Goal: Information Seeking & Learning: Find contact information

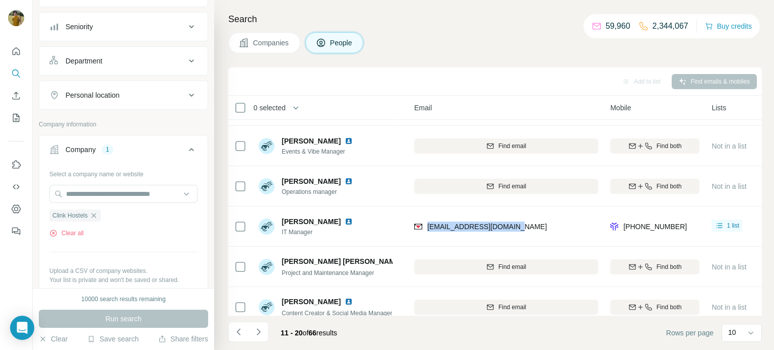
scroll to position [106, 0]
click at [97, 211] on icon "button" at bounding box center [94, 213] width 8 height 8
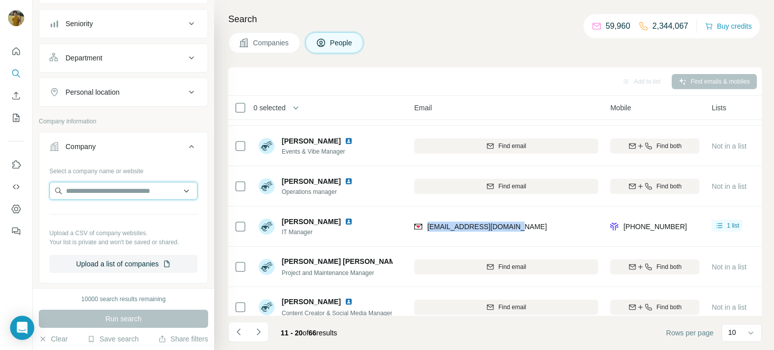
click at [94, 186] on input "text" at bounding box center [123, 191] width 148 height 18
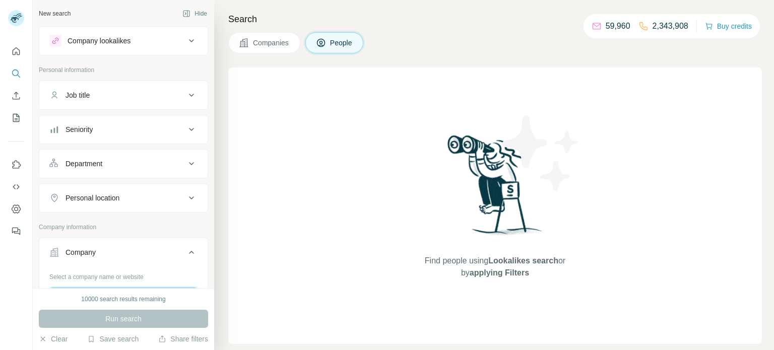
click at [92, 288] on input "text" at bounding box center [123, 297] width 148 height 18
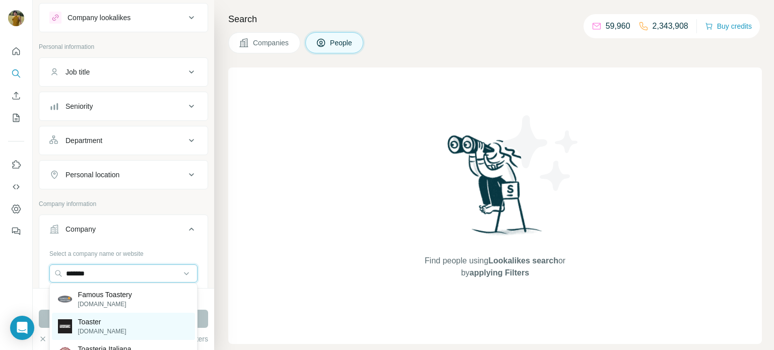
type input "*******"
click at [114, 325] on div "Toaster [DOMAIN_NAME]" at bounding box center [123, 326] width 143 height 27
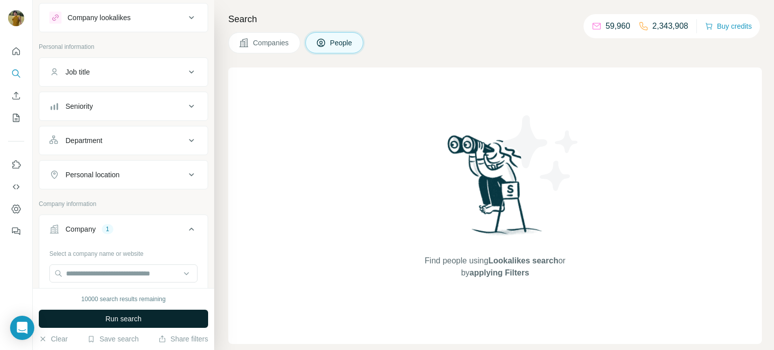
click at [128, 321] on span "Run search" at bounding box center [123, 319] width 36 height 10
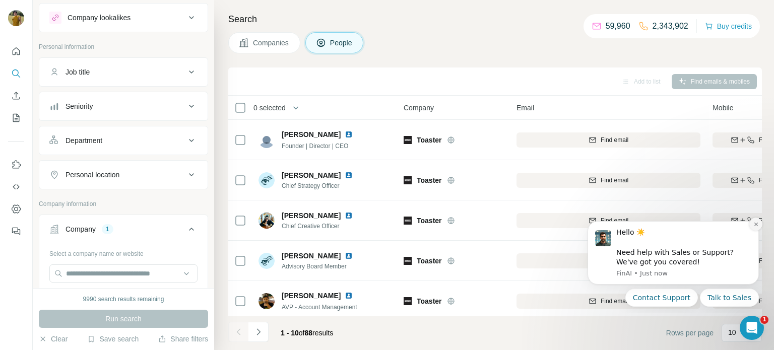
click at [757, 227] on button "Dismiss notification" at bounding box center [755, 224] width 13 height 13
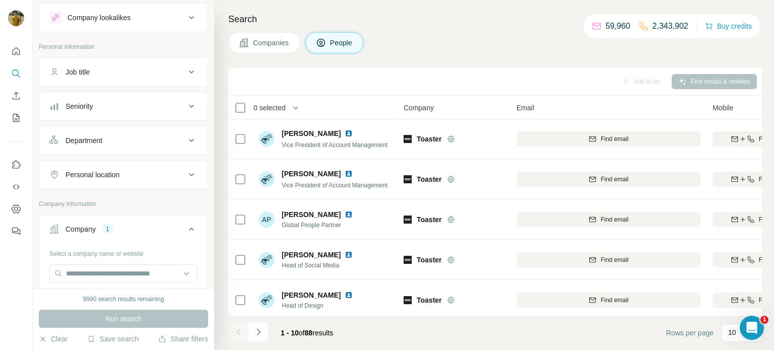
scroll to position [207, 0]
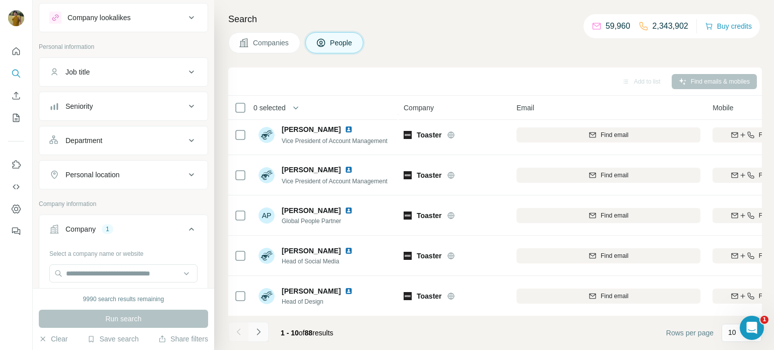
click at [259, 332] on icon "Navigate to next page" at bounding box center [258, 331] width 4 height 7
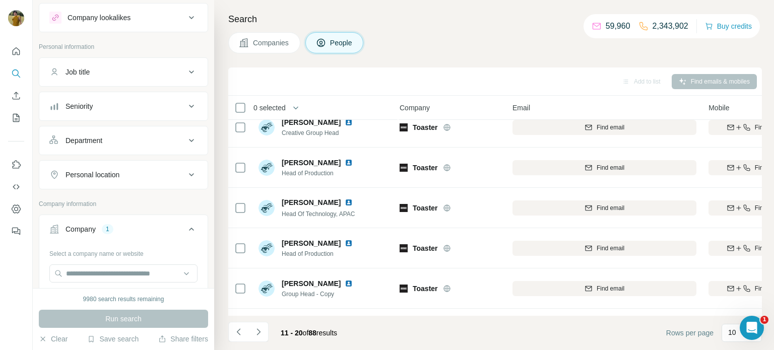
scroll to position [0, 4]
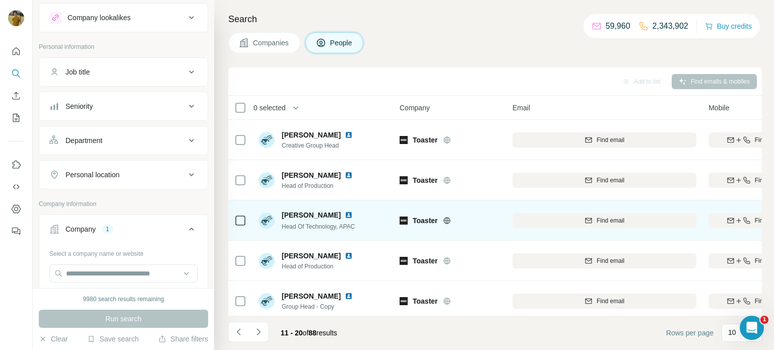
click at [446, 221] on icon at bounding box center [446, 220] width 3 height 7
click at [743, 220] on icon "button" at bounding box center [746, 221] width 8 height 8
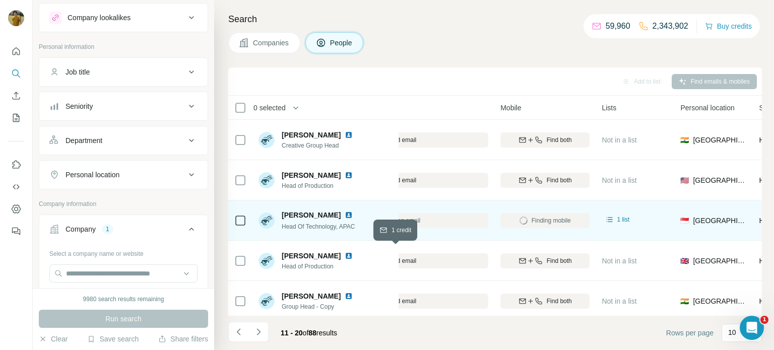
scroll to position [0, 211]
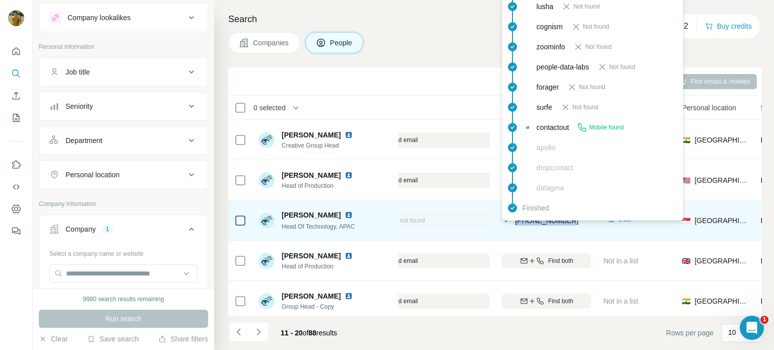
drag, startPoint x: 577, startPoint y: 218, endPoint x: 515, endPoint y: 223, distance: 61.7
click at [515, 223] on div "[PHONE_NUMBER]" at bounding box center [546, 221] width 89 height 28
copy span "[PHONE_NUMBER]"
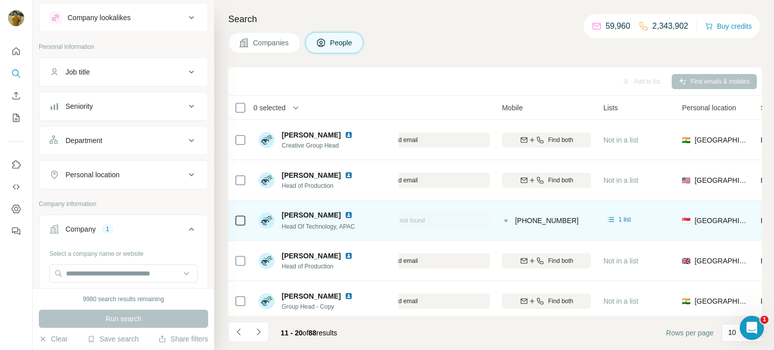
click at [317, 213] on span "[PERSON_NAME]" at bounding box center [311, 215] width 59 height 10
click at [345, 216] on img at bounding box center [349, 215] width 8 height 8
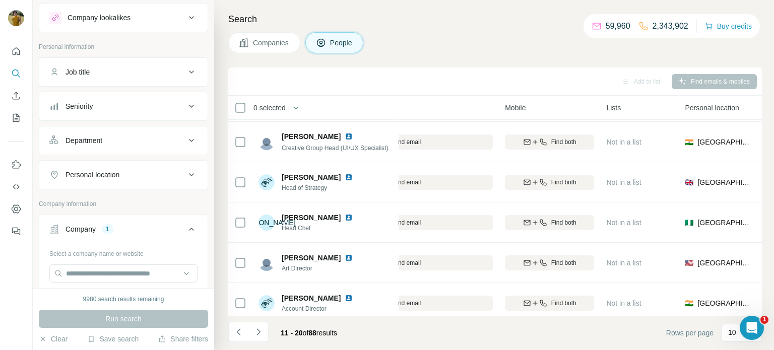
scroll to position [207, 207]
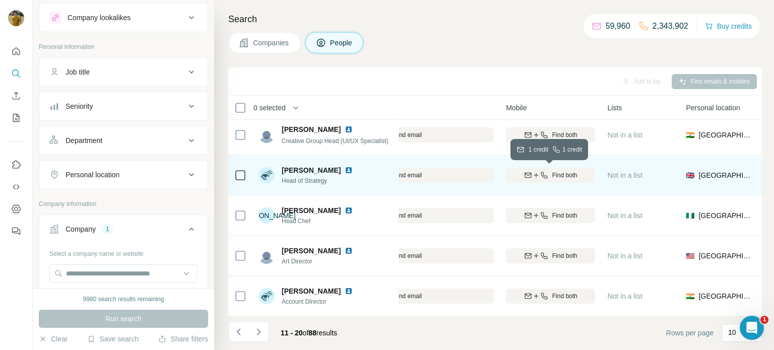
click at [562, 178] on span "Find both" at bounding box center [564, 175] width 25 height 9
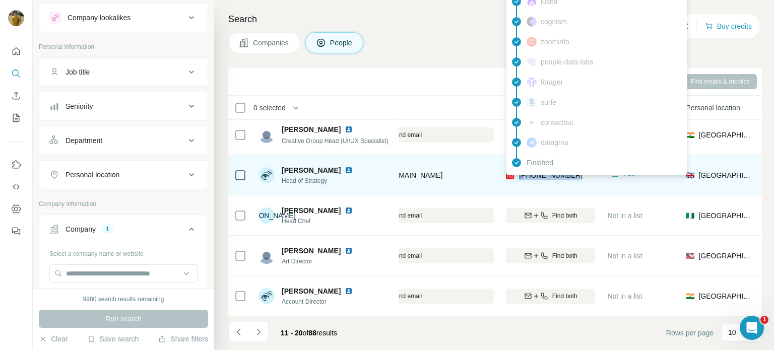
drag, startPoint x: 575, startPoint y: 175, endPoint x: 519, endPoint y: 175, distance: 55.9
click at [519, 175] on div "[PHONE_NUMBER]" at bounding box center [550, 175] width 89 height 28
copy span "[PHONE_NUMBER]"
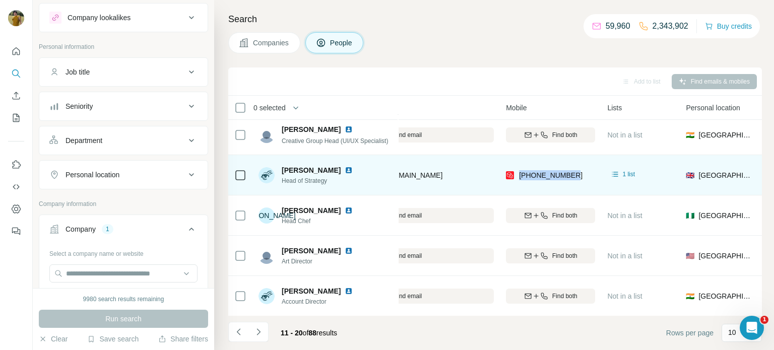
click at [345, 172] on img at bounding box center [349, 170] width 8 height 8
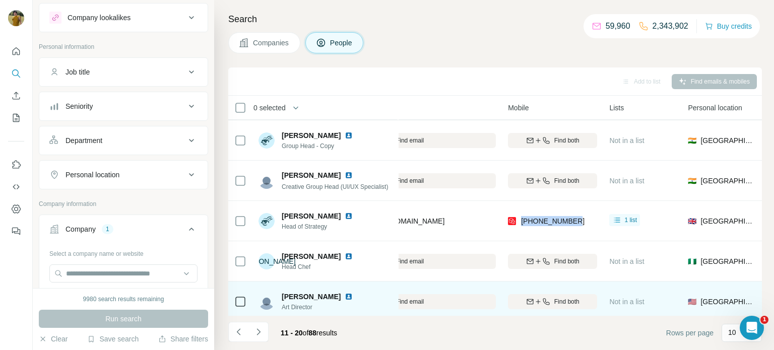
scroll to position [207, 205]
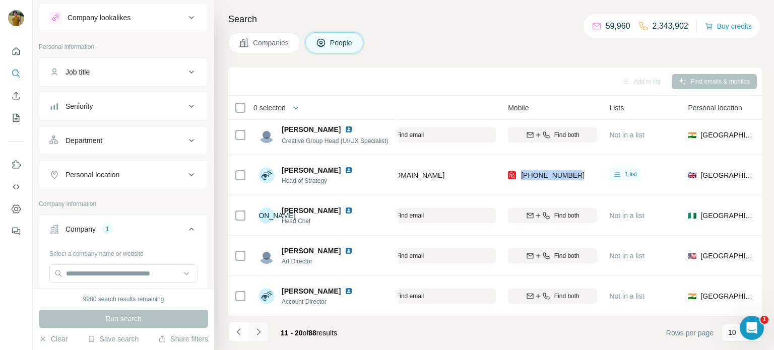
click at [261, 337] on button "Navigate to next page" at bounding box center [258, 332] width 20 height 20
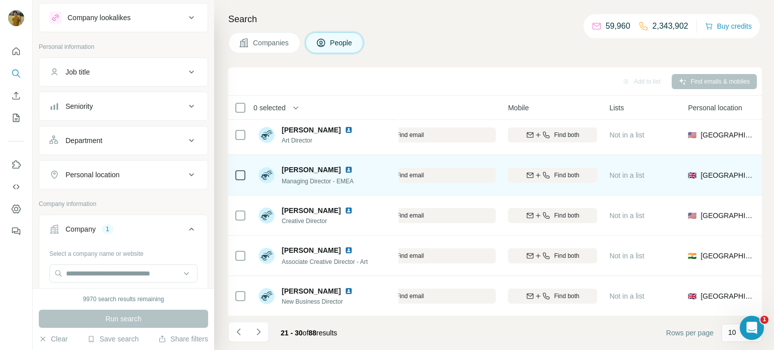
click at [551, 174] on div "Find both" at bounding box center [552, 175] width 89 height 9
click at [345, 170] on img at bounding box center [349, 170] width 8 height 8
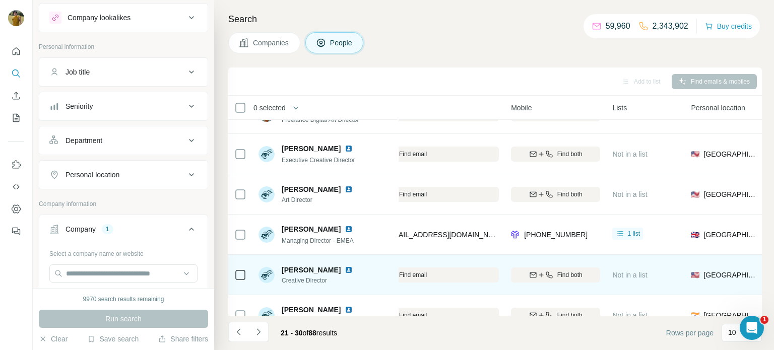
scroll to position [207, 201]
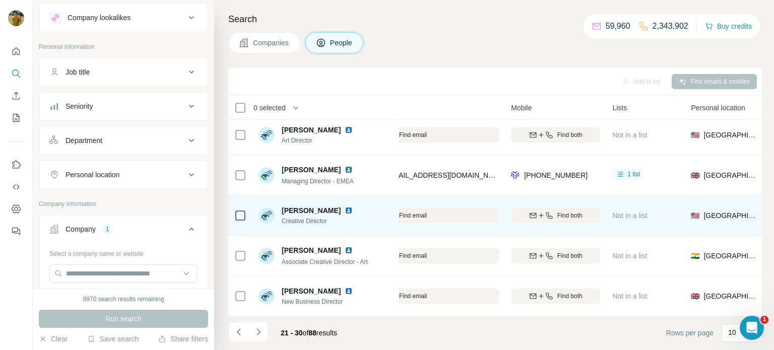
click at [328, 233] on td "[PERSON_NAME] Creative Director" at bounding box center [325, 215] width 146 height 40
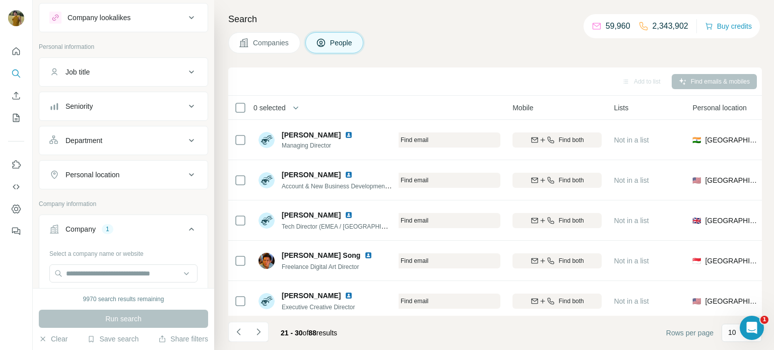
scroll to position [0, 197]
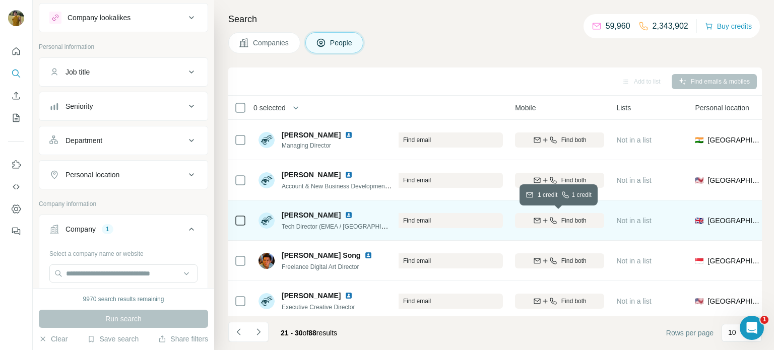
click at [553, 221] on icon "button" at bounding box center [553, 221] width 8 height 8
click at [345, 216] on img at bounding box center [349, 215] width 8 height 8
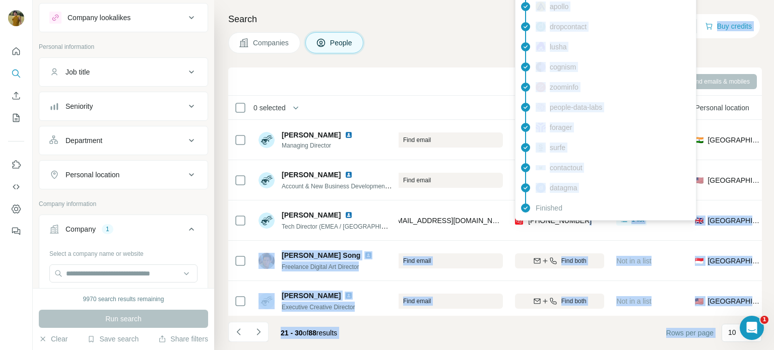
drag, startPoint x: 587, startPoint y: 219, endPoint x: 529, endPoint y: 220, distance: 58.4
click at [529, 220] on div "[PHONE_NUMBER]" at bounding box center [559, 221] width 89 height 28
click at [577, 229] on div "[PHONE_NUMBER]" at bounding box center [559, 221] width 89 height 28
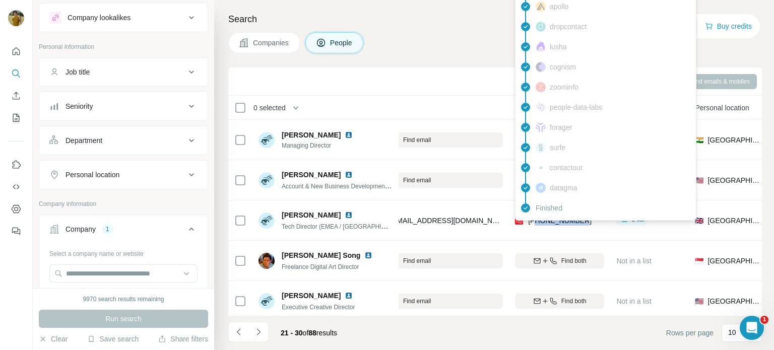
drag, startPoint x: 591, startPoint y: 220, endPoint x: 538, endPoint y: 222, distance: 53.4
click at [538, 222] on div "[PHONE_NUMBER]" at bounding box center [559, 221] width 89 height 28
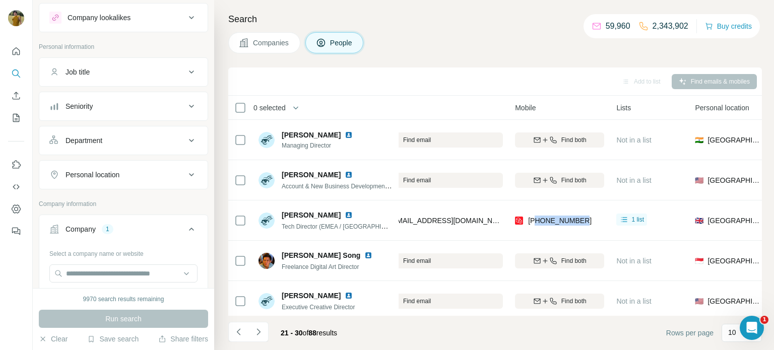
click at [554, 229] on div "[PHONE_NUMBER]" at bounding box center [559, 221] width 89 height 28
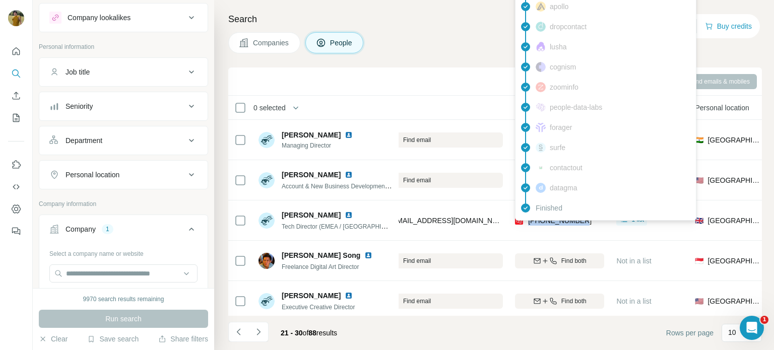
drag, startPoint x: 590, startPoint y: 221, endPoint x: 529, endPoint y: 222, distance: 61.0
click at [529, 222] on div "[PHONE_NUMBER]" at bounding box center [559, 221] width 89 height 28
copy span "[PHONE_NUMBER]"
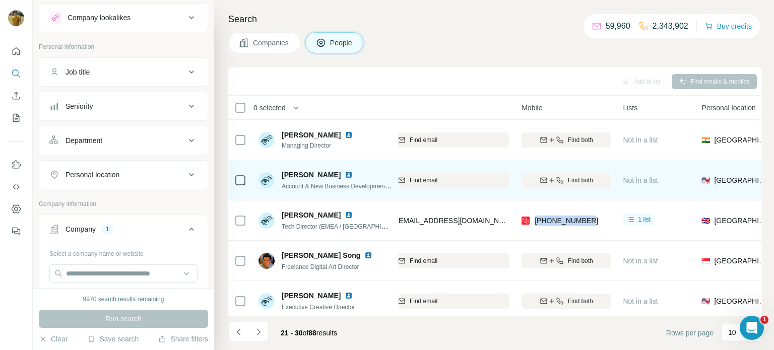
scroll to position [0, 190]
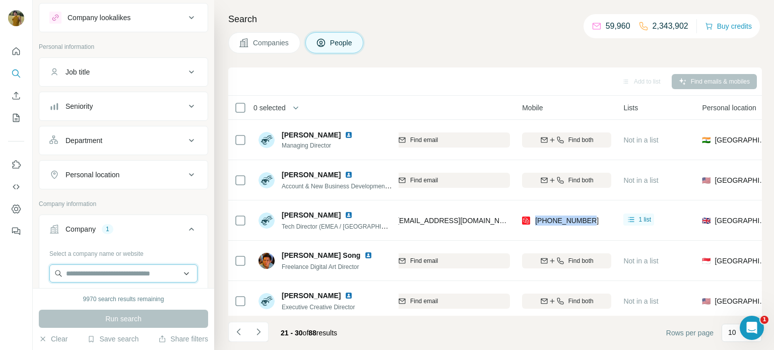
click at [126, 271] on input "text" at bounding box center [123, 273] width 148 height 18
paste input "**********"
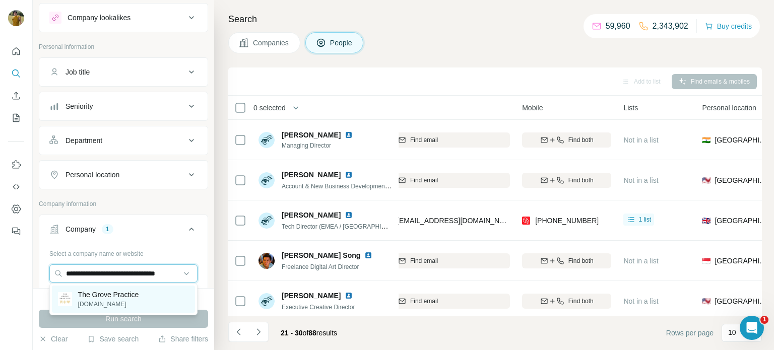
type input "**********"
click at [139, 297] on p "The Grove Practice" at bounding box center [108, 295] width 61 height 10
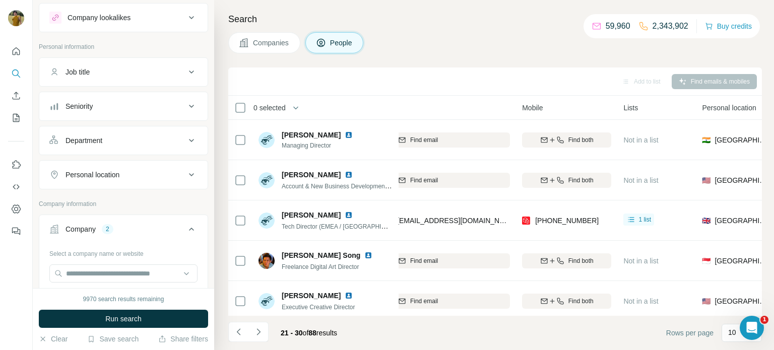
scroll to position [0, 0]
click at [143, 313] on button "Run search" at bounding box center [123, 319] width 169 height 18
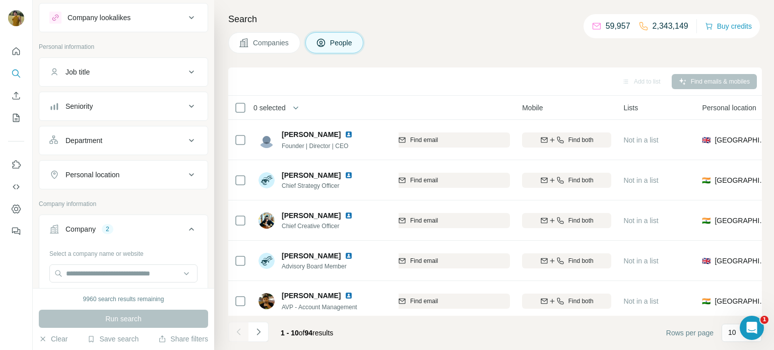
click at [81, 291] on icon "button" at bounding box center [78, 295] width 8 height 8
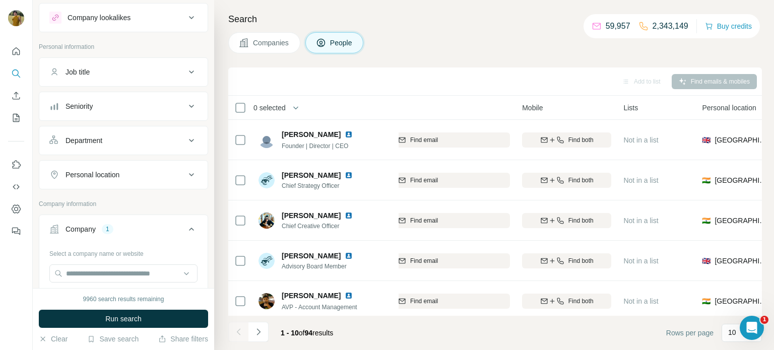
scroll to position [95, 0]
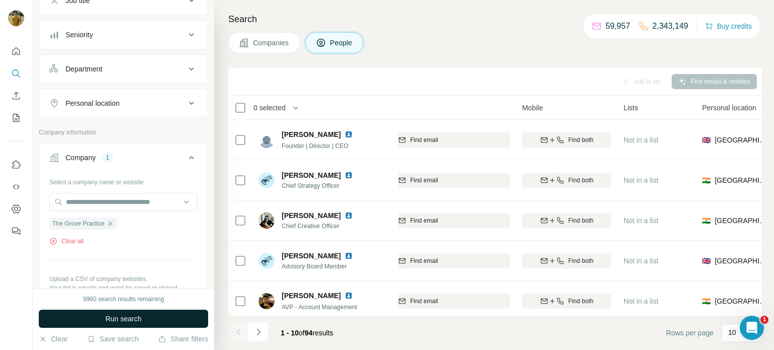
click at [119, 322] on span "Run search" at bounding box center [123, 319] width 36 height 10
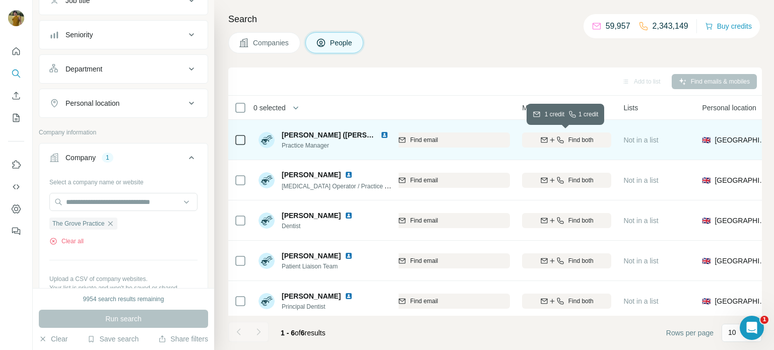
click at [586, 135] on span "Find both" at bounding box center [580, 139] width 25 height 9
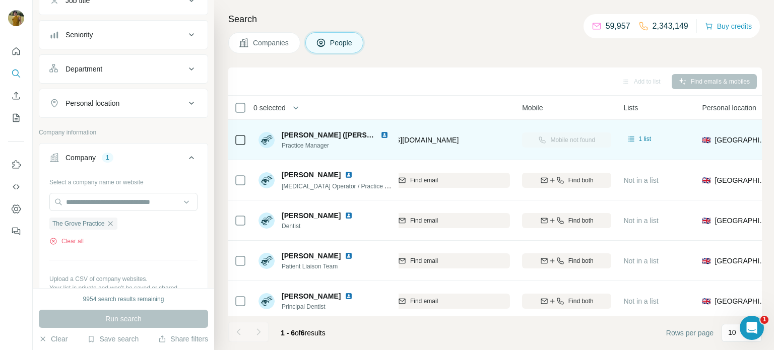
click at [380, 138] on img at bounding box center [384, 135] width 8 height 8
